Goal: Task Accomplishment & Management: Complete application form

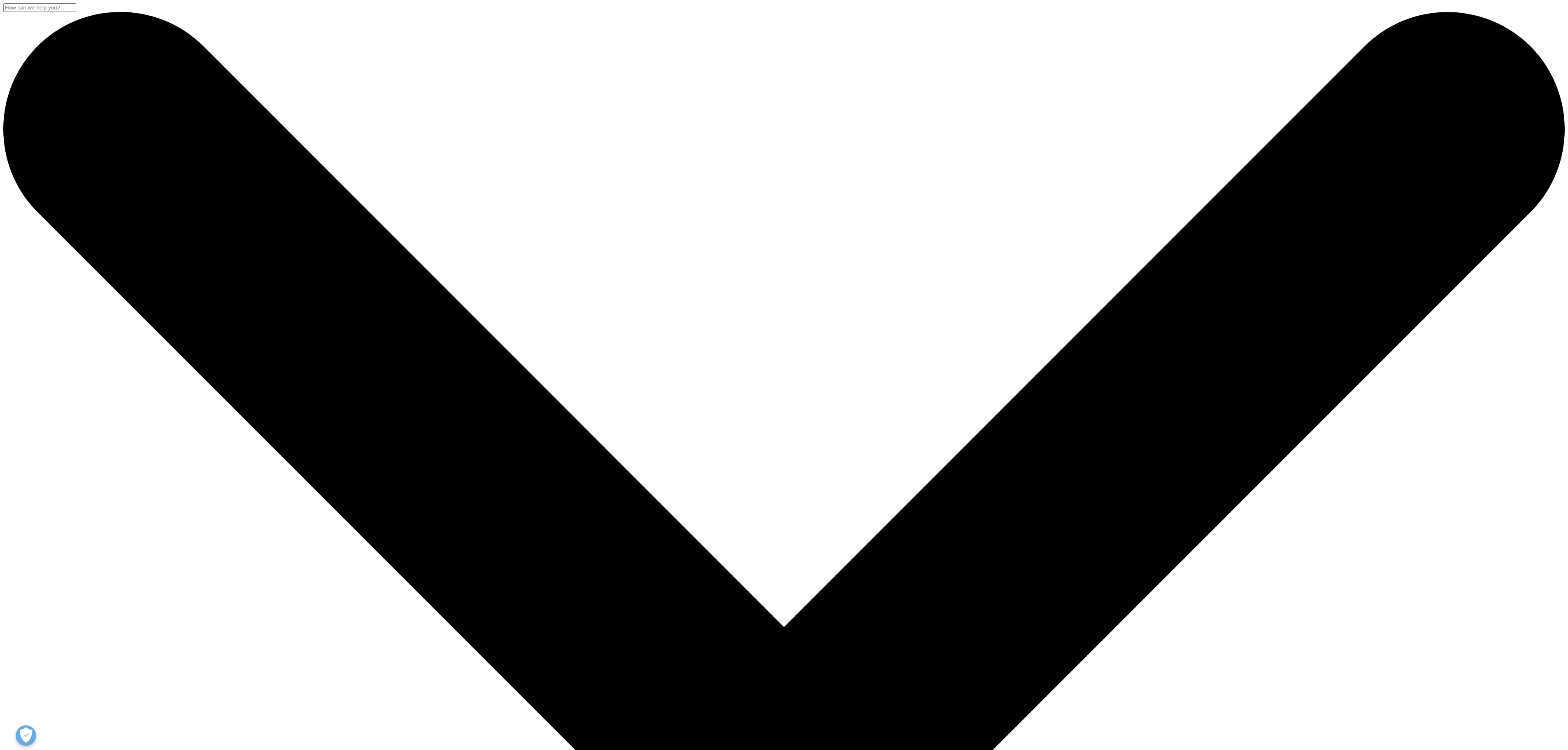
drag, startPoint x: 790, startPoint y: 1, endPoint x: 1146, endPoint y: 455, distance: 576.9
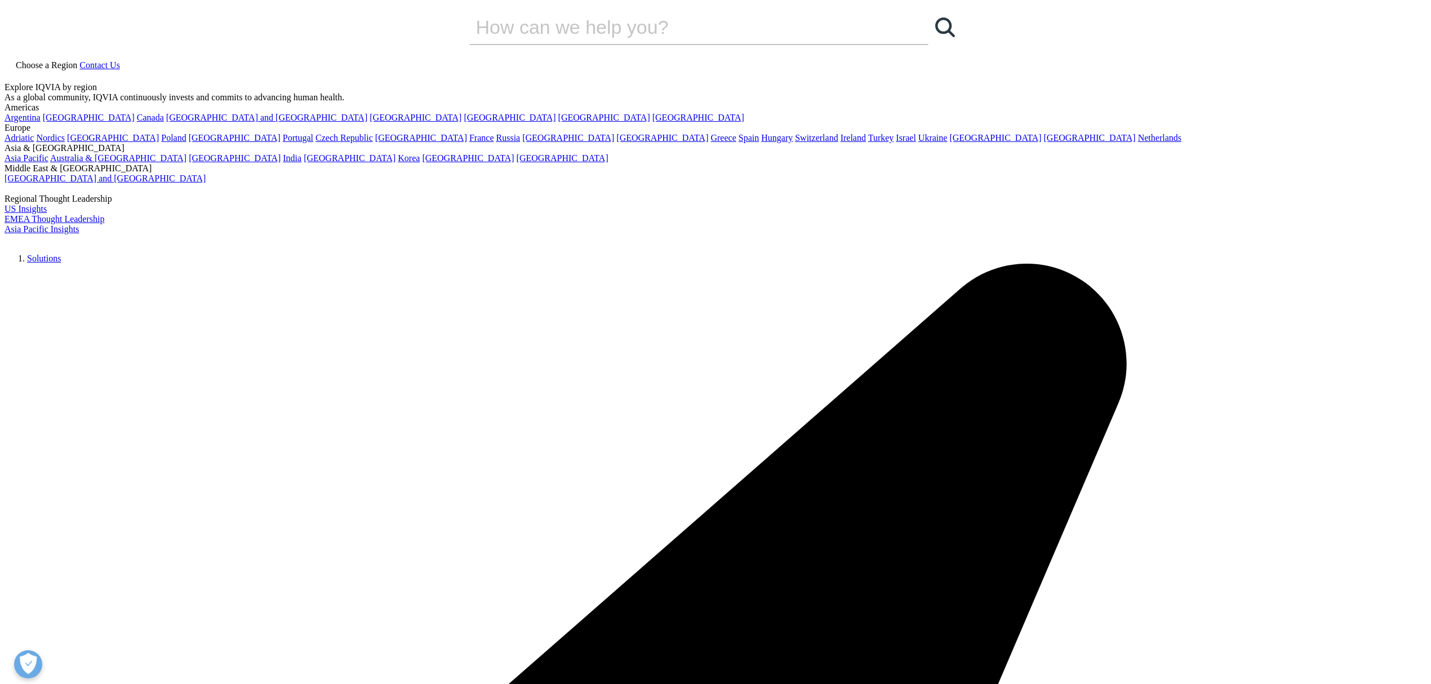
drag, startPoint x: 2111, startPoint y: 5, endPoint x: 1251, endPoint y: 595, distance: 1043.0
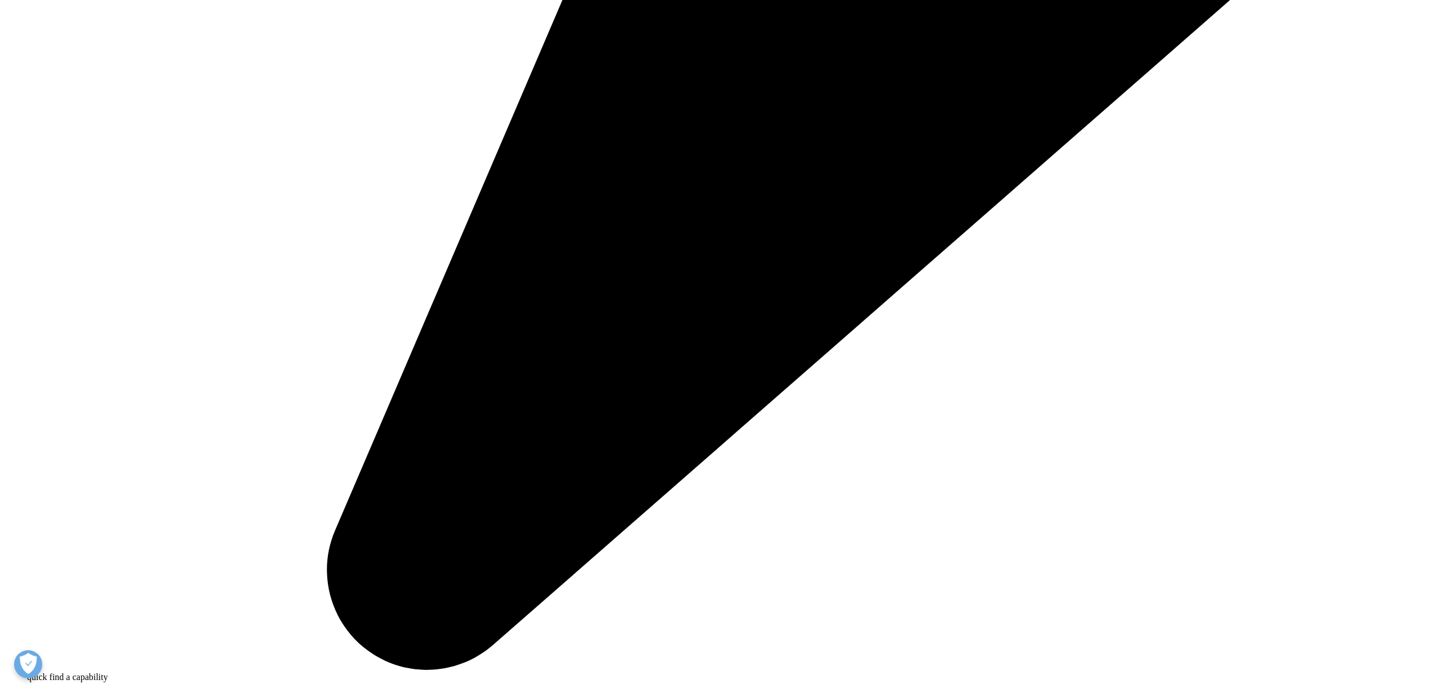
scroll to position [2403, 0]
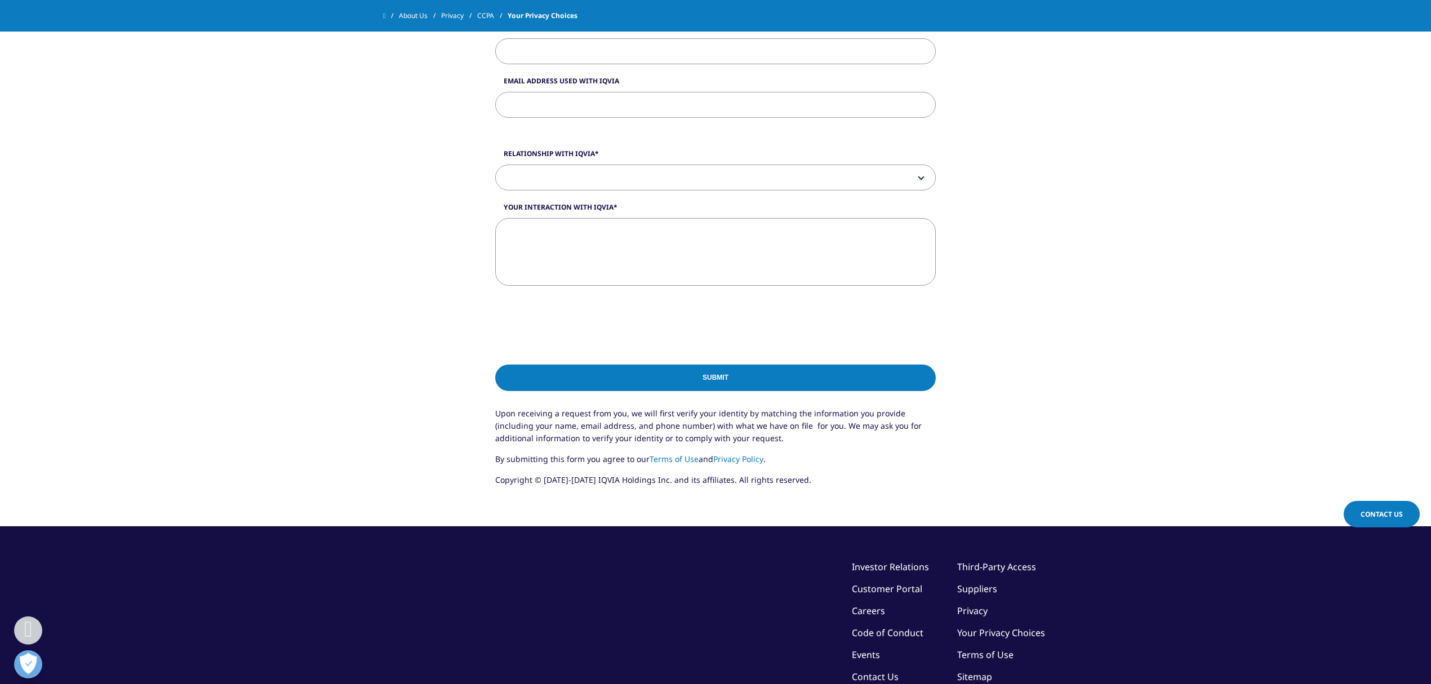
click at [718, 382] on input "Submit" at bounding box center [715, 377] width 440 height 26
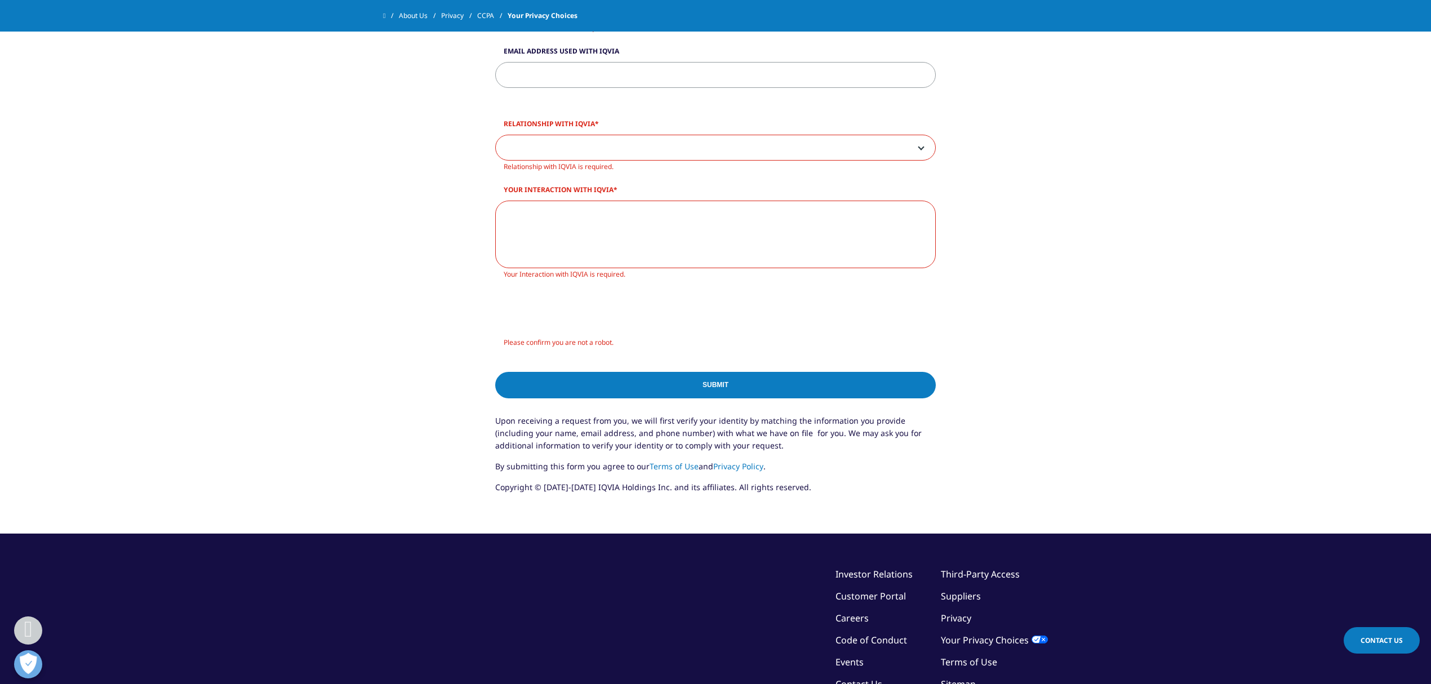
scroll to position [1718, 0]
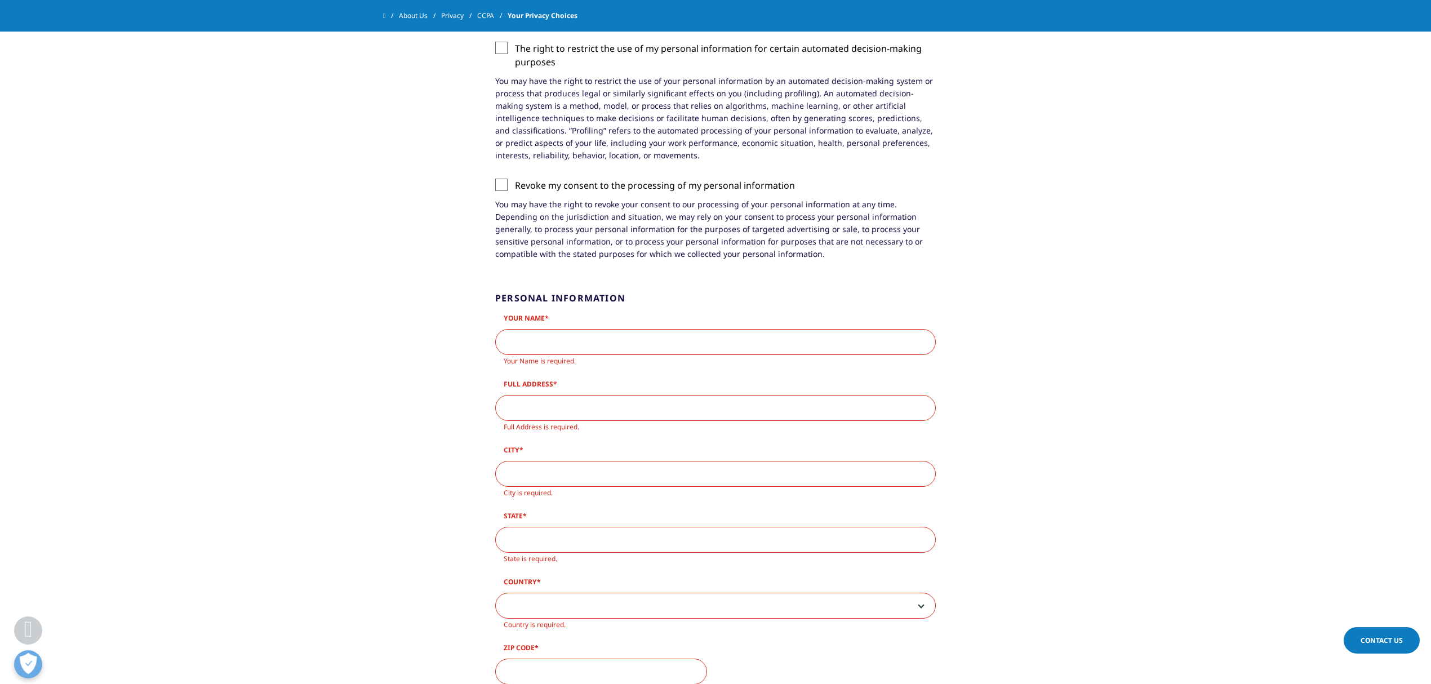
click at [546, 339] on input "Your Name" at bounding box center [715, 342] width 440 height 26
type input "Erika Rojas Rodriguez"
click at [581, 404] on input "Full Address" at bounding box center [715, 395] width 440 height 26
type input "cr 4 #6n-49"
click at [550, 451] on input "City" at bounding box center [715, 449] width 440 height 26
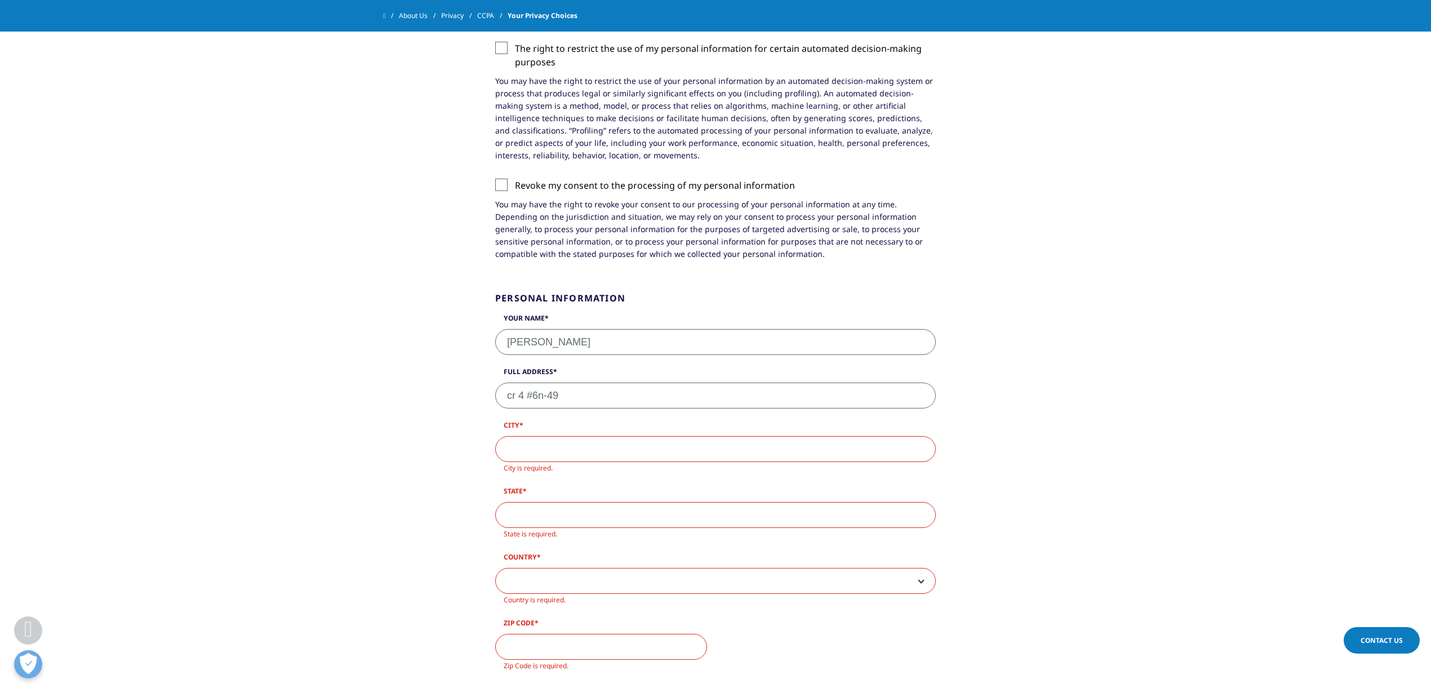
type input "Piedecuesta"
drag, startPoint x: 539, startPoint y: 505, endPoint x: 559, endPoint y: 519, distance: 24.7
click at [539, 505] on input "State" at bounding box center [715, 502] width 440 height 26
type input "Santander"
click at [540, 513] on span at bounding box center [715, 557] width 439 height 26
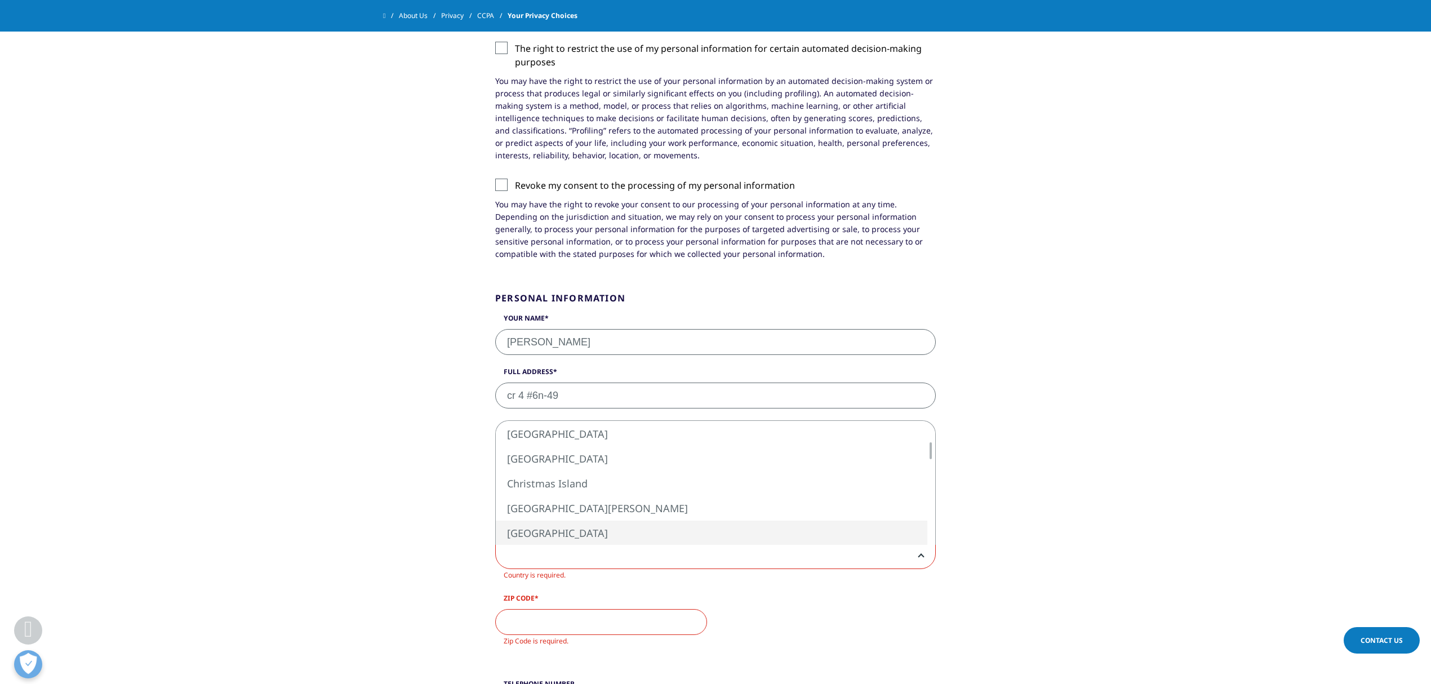
select select "[GEOGRAPHIC_DATA]"
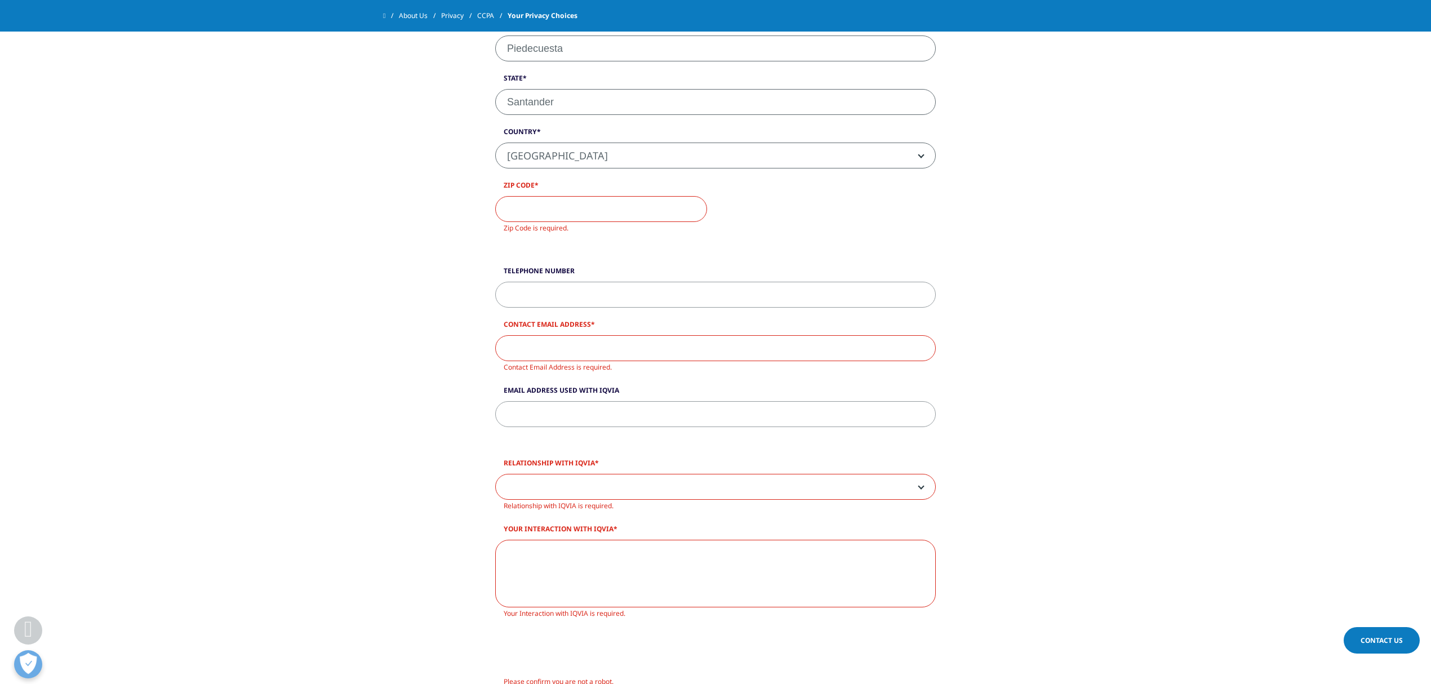
click at [539, 203] on input "Zip Code" at bounding box center [601, 209] width 212 height 26
type input "681012"
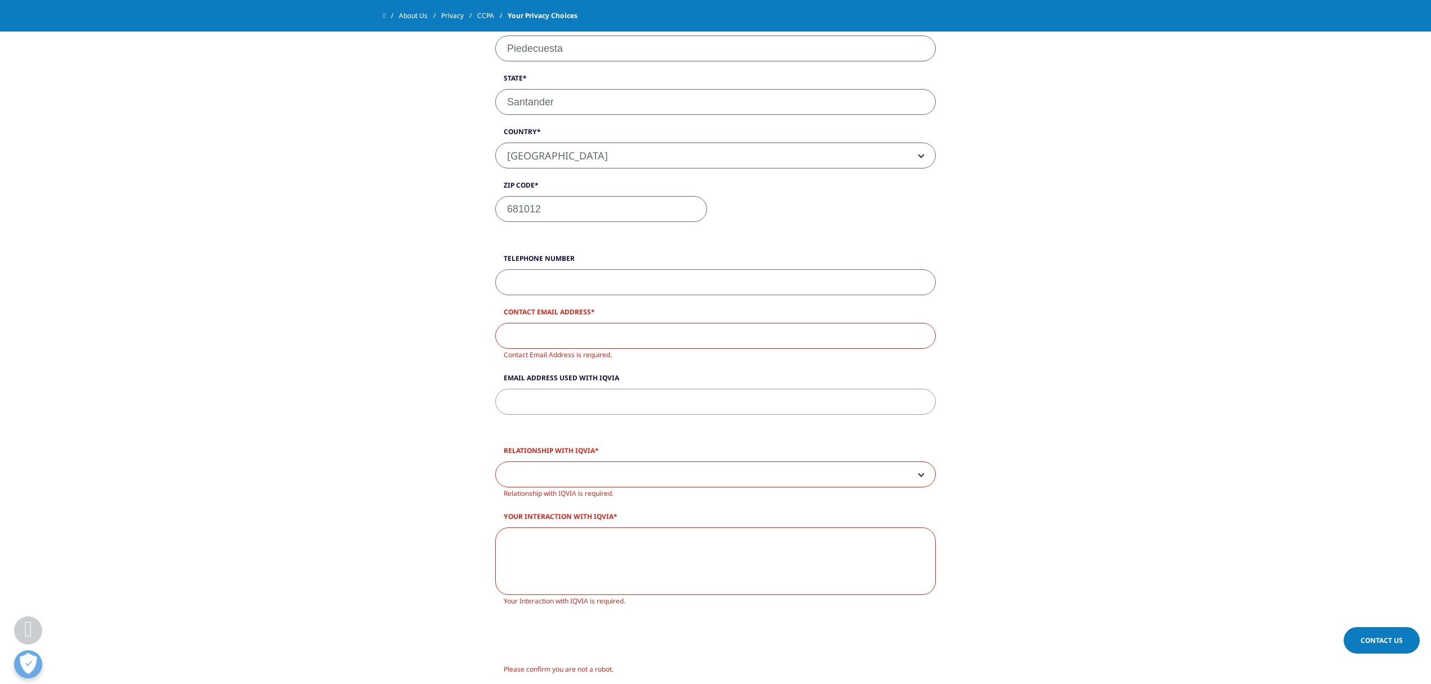
click at [554, 282] on input "Telephone Number" at bounding box center [715, 282] width 440 height 26
type input "+57 3156215555"
click at [543, 337] on input "Contact Email Address" at bounding box center [715, 336] width 440 height 26
type input "erikajosedavid@gmail.com"
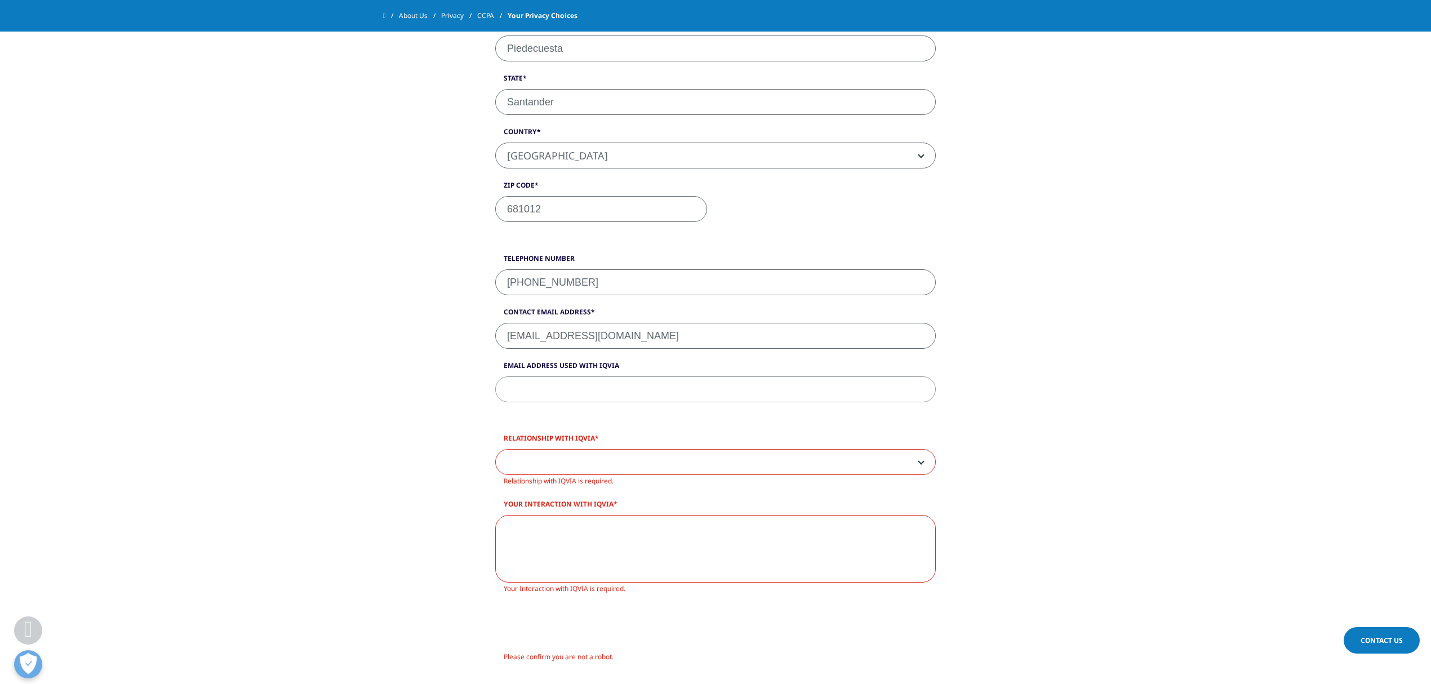
click at [553, 395] on input "Email Address Used with IQVIA" at bounding box center [715, 389] width 440 height 26
type input "erikarojasrodriguez@fcv.org"
click at [537, 458] on span at bounding box center [715, 462] width 439 height 26
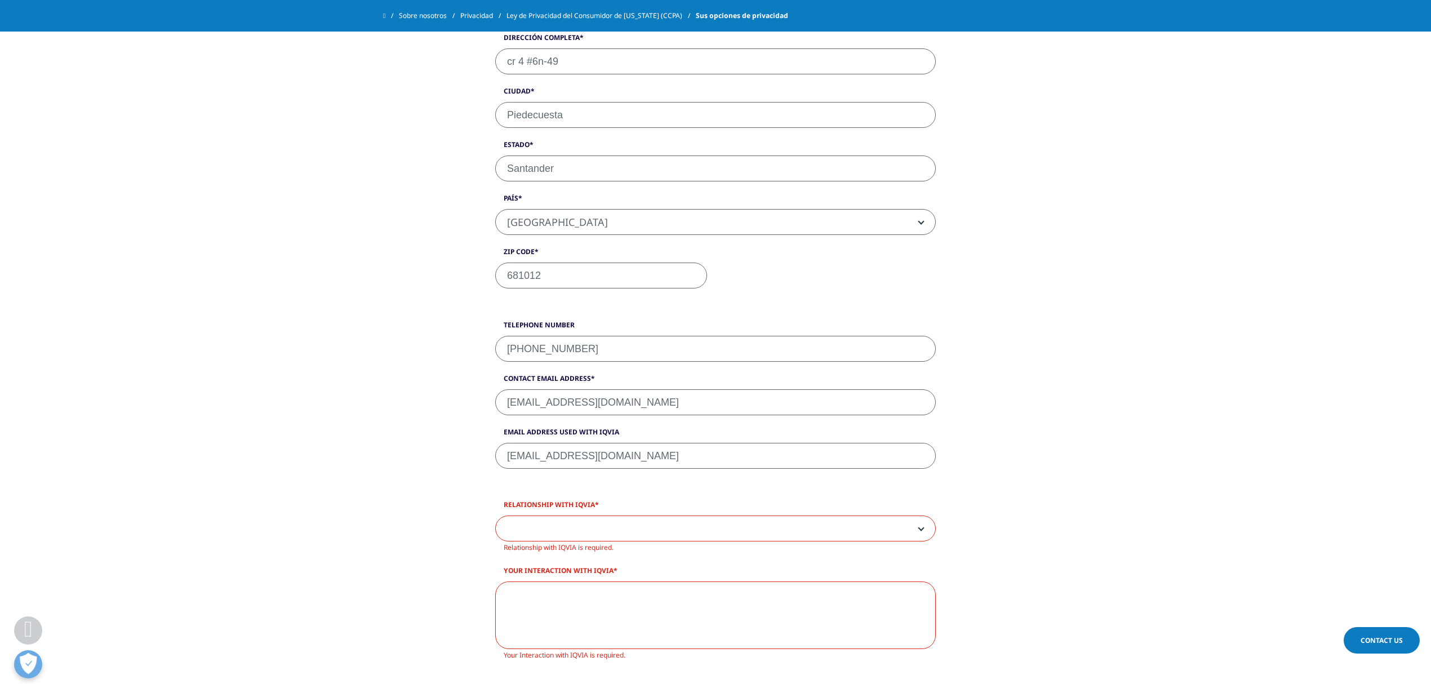
scroll to position [2172, 0]
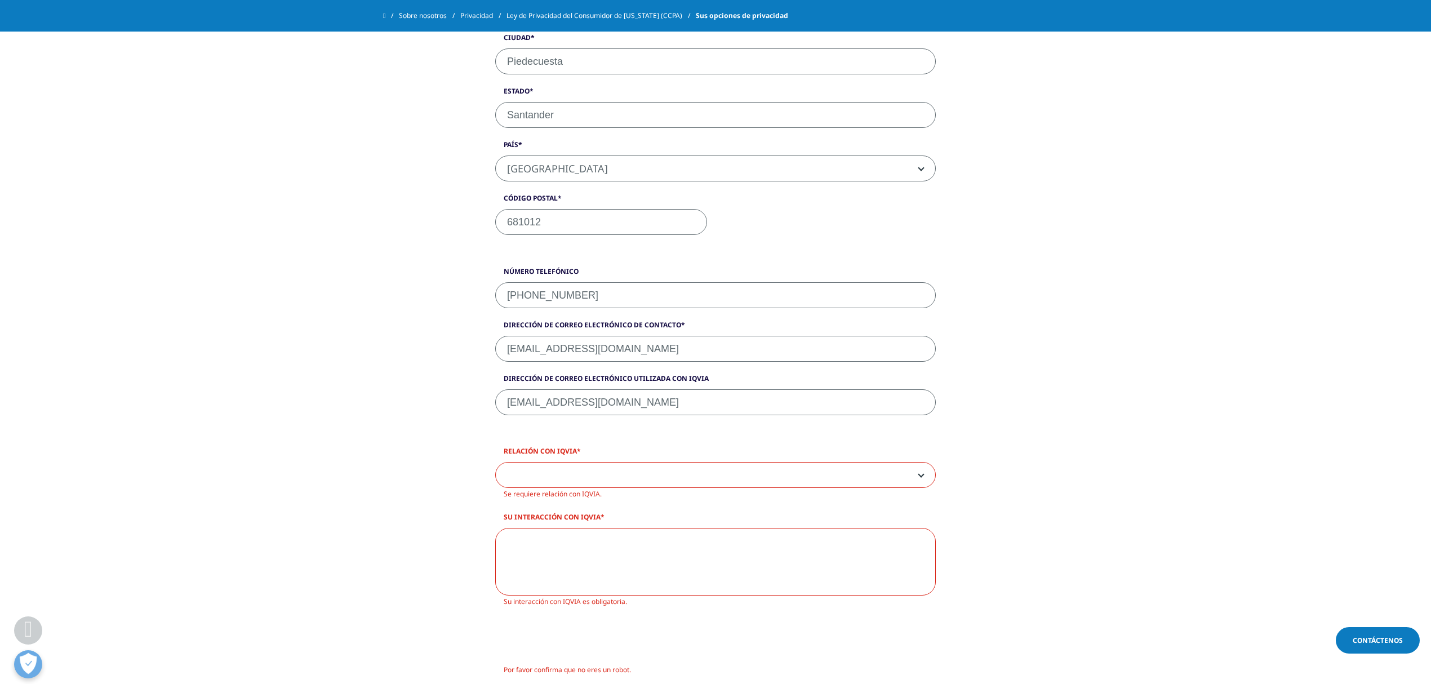
click at [661, 463] on span at bounding box center [715, 475] width 439 height 26
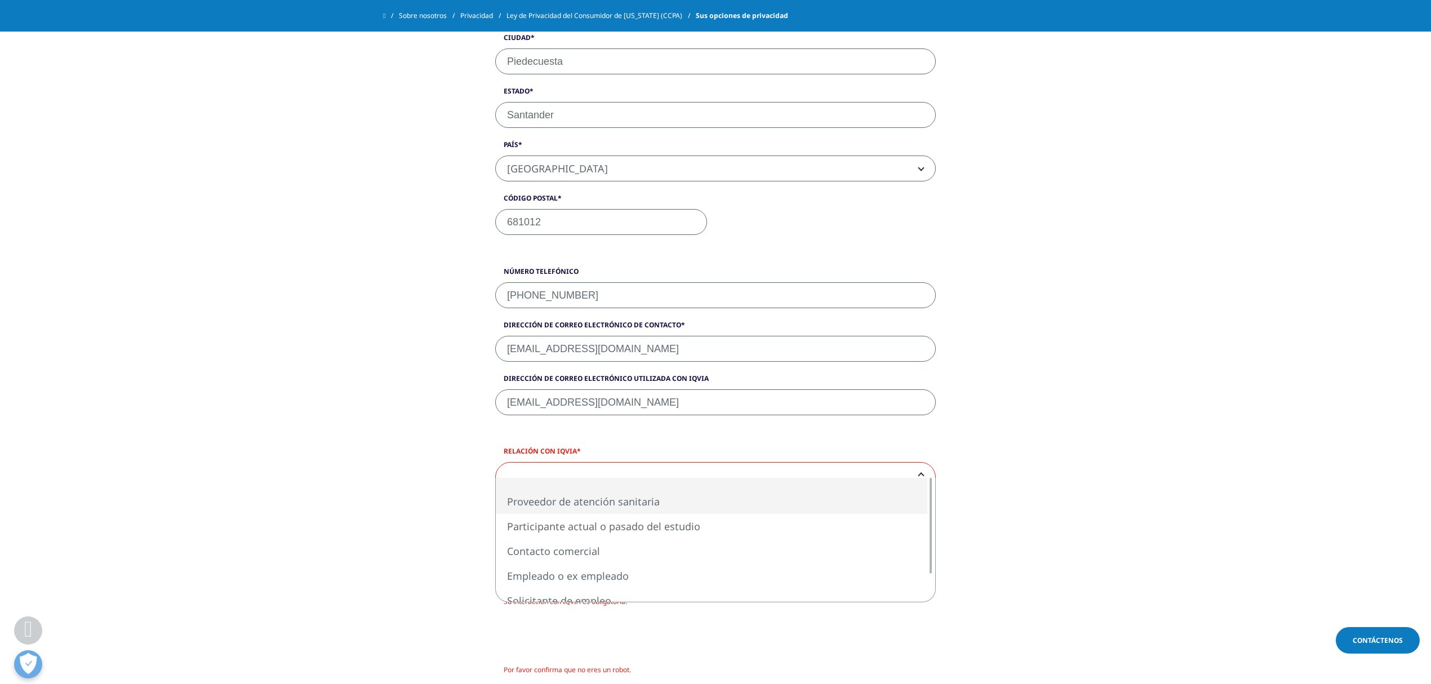
select select "Healthcare Provider"
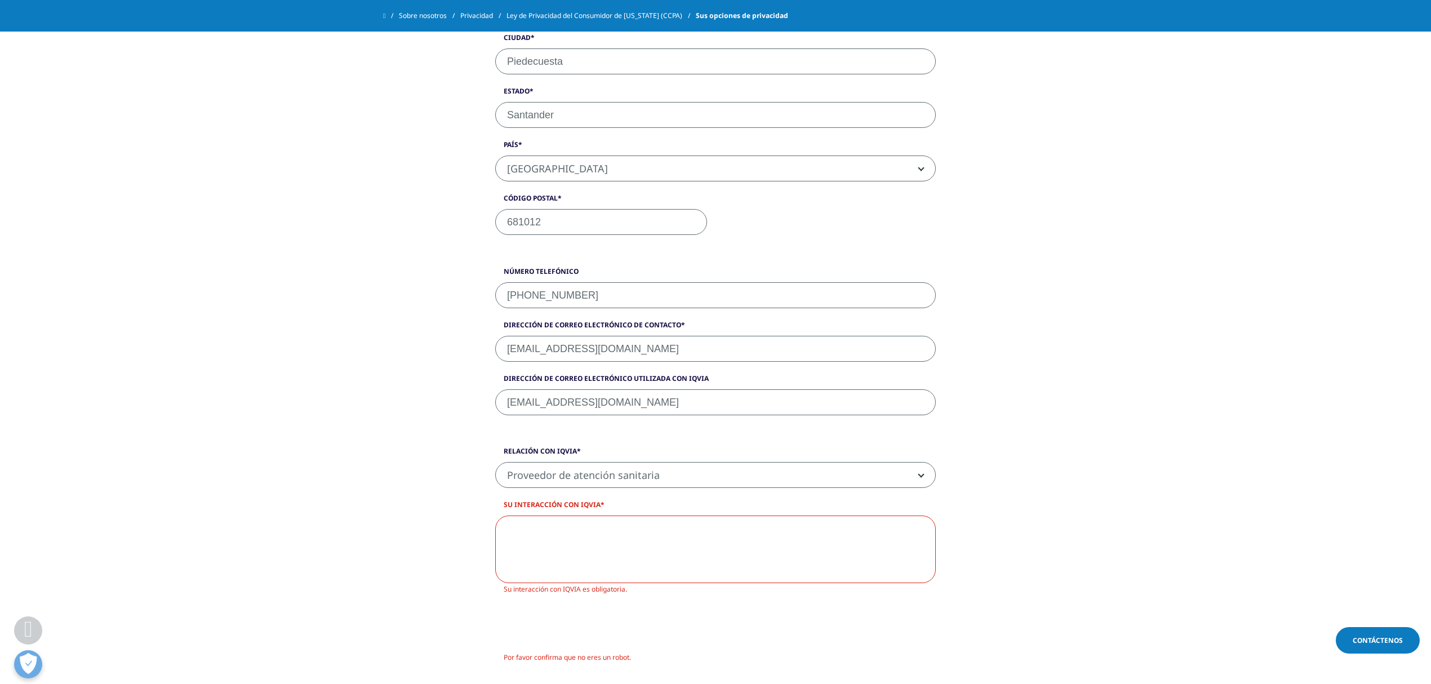
click at [624, 513] on textarea "Su interacción con IQVIA" at bounding box center [715, 549] width 440 height 68
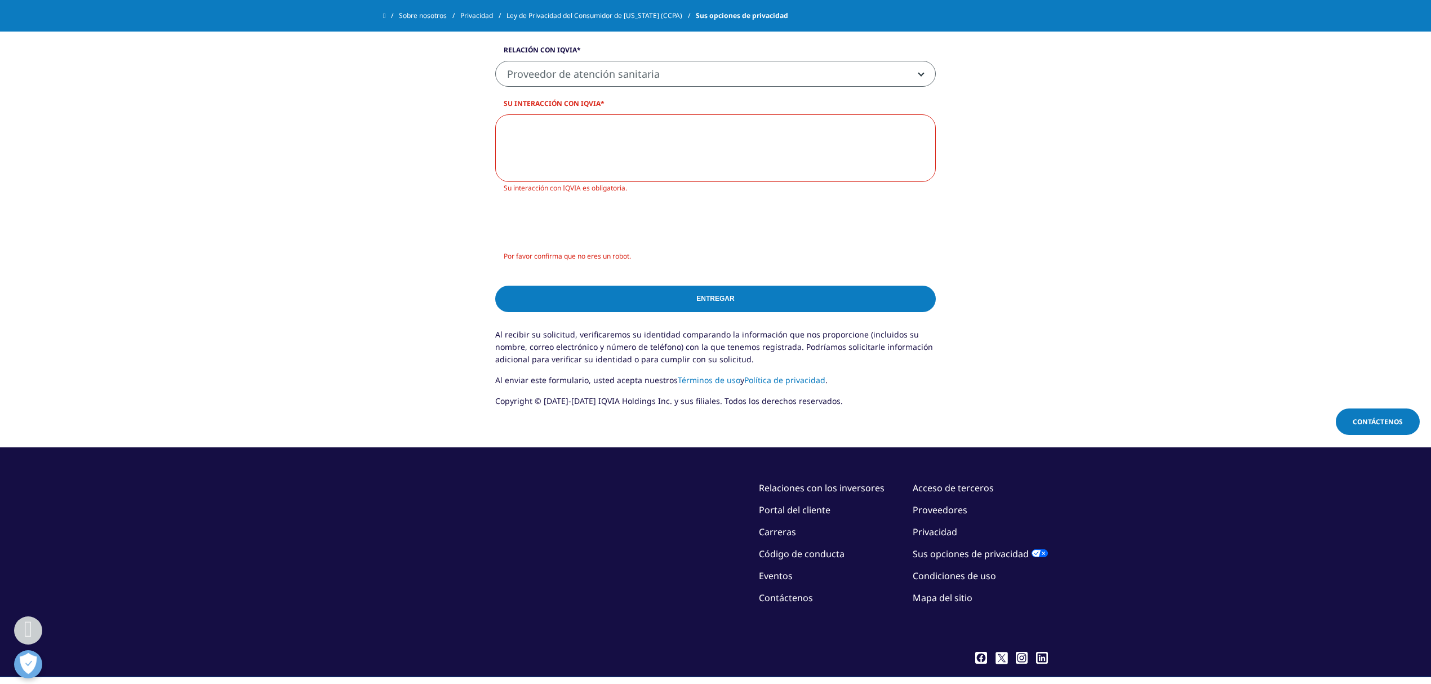
paste textarea "Clinical study coordinator"
type textarea "Clinical study coordinator"
click at [808, 222] on div at bounding box center [715, 228] width 440 height 44
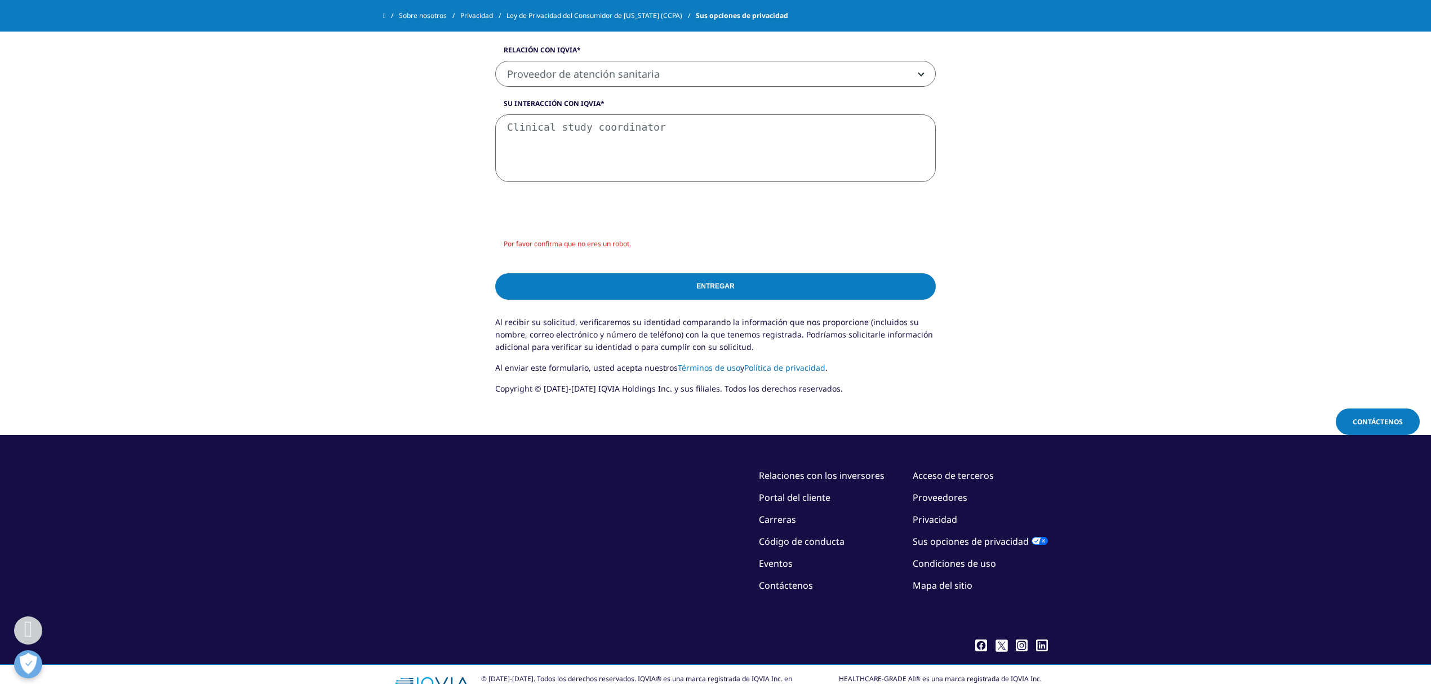
click at [721, 279] on input "Entregar" at bounding box center [715, 286] width 440 height 26
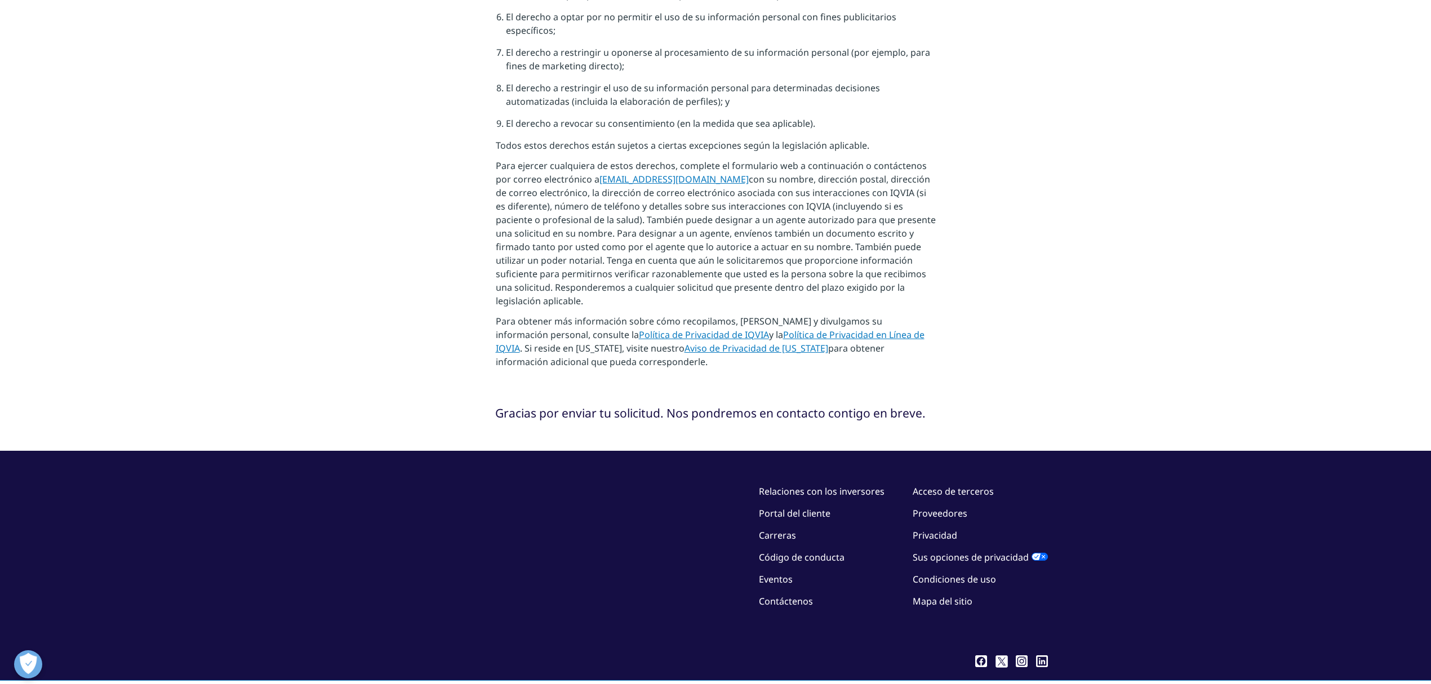
scroll to position [0, 0]
